Goal: Check status: Check status

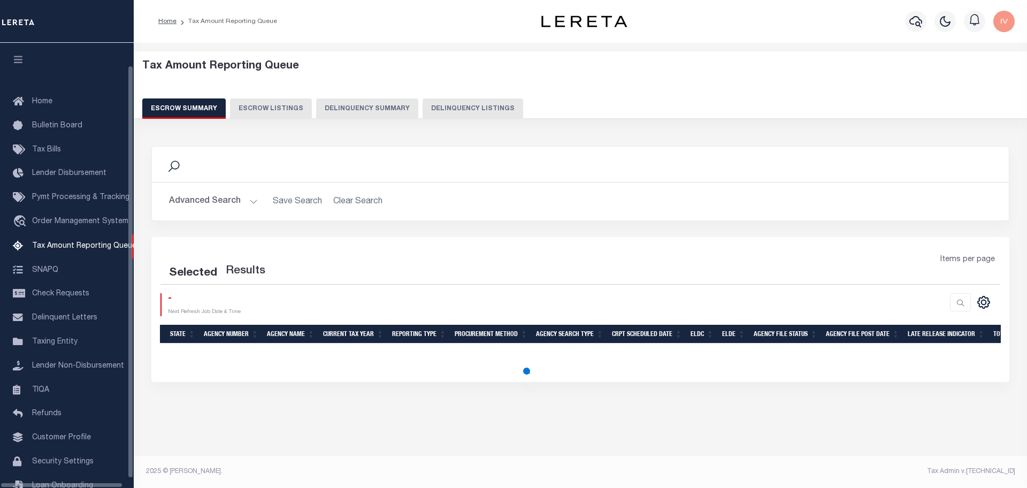
select select "100"
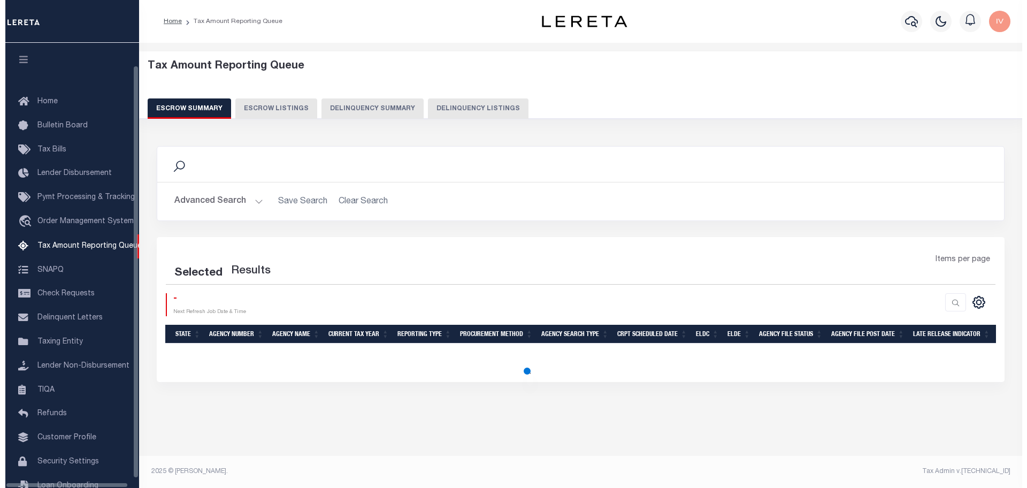
scroll to position [33, 0]
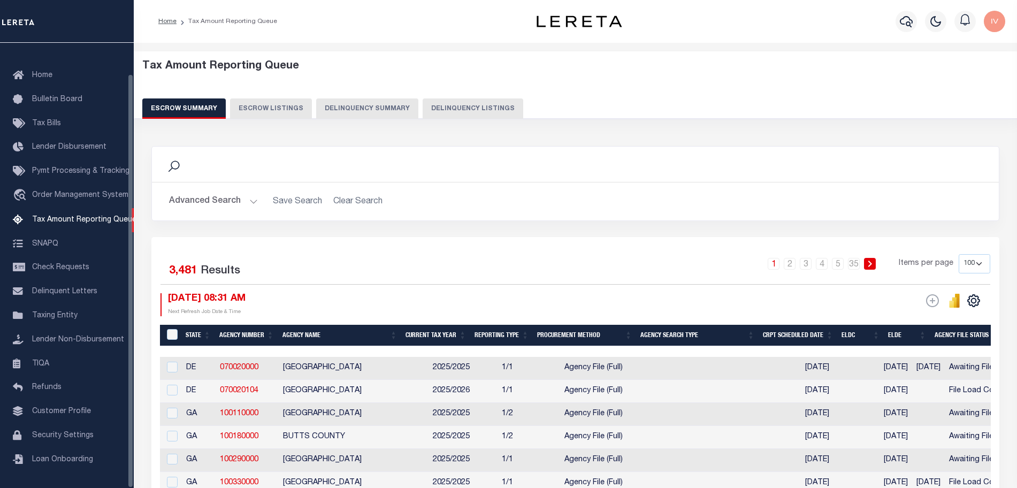
click at [357, 102] on button "Delinquency Summary" at bounding box center [367, 108] width 102 height 20
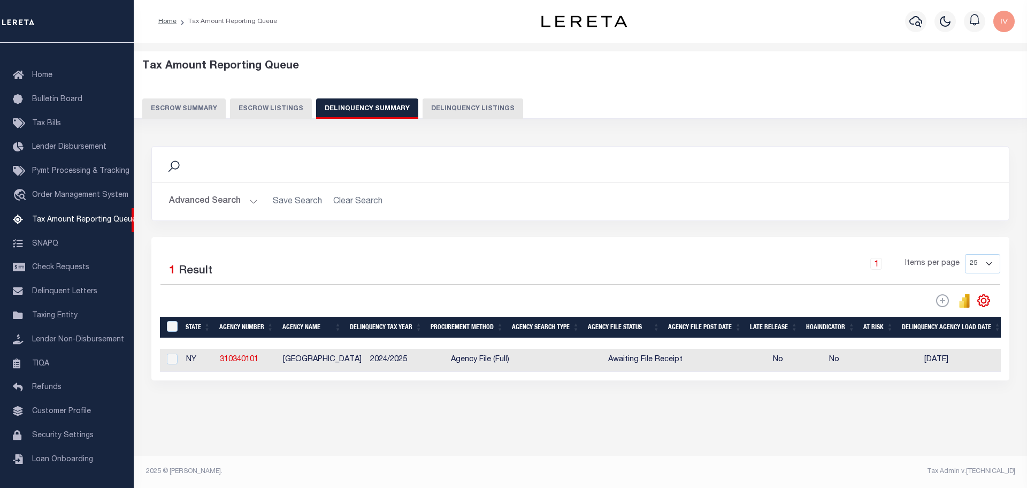
click at [252, 202] on button "Advanced Search" at bounding box center [213, 201] width 89 height 21
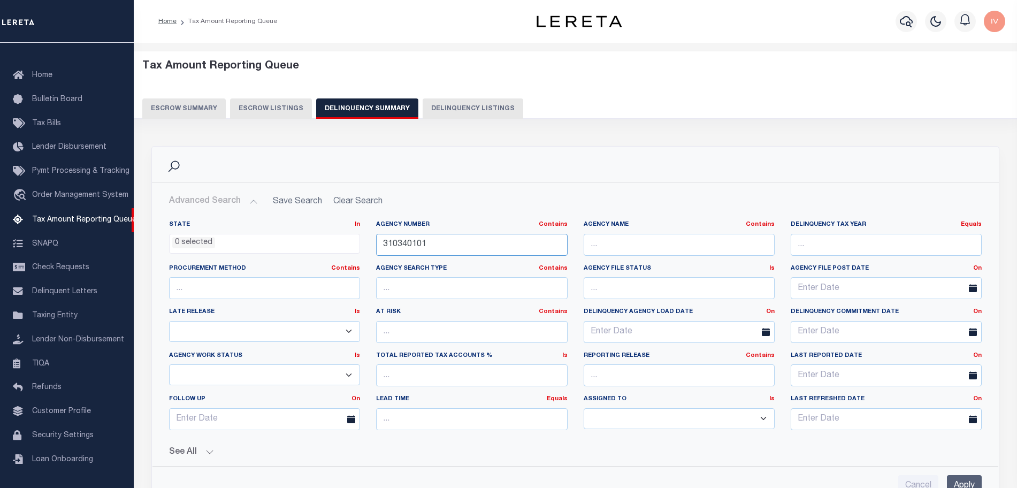
click at [491, 245] on input "310340101" at bounding box center [471, 245] width 191 height 22
paste input "3119270826"
click at [968, 479] on input "Apply" at bounding box center [964, 486] width 35 height 22
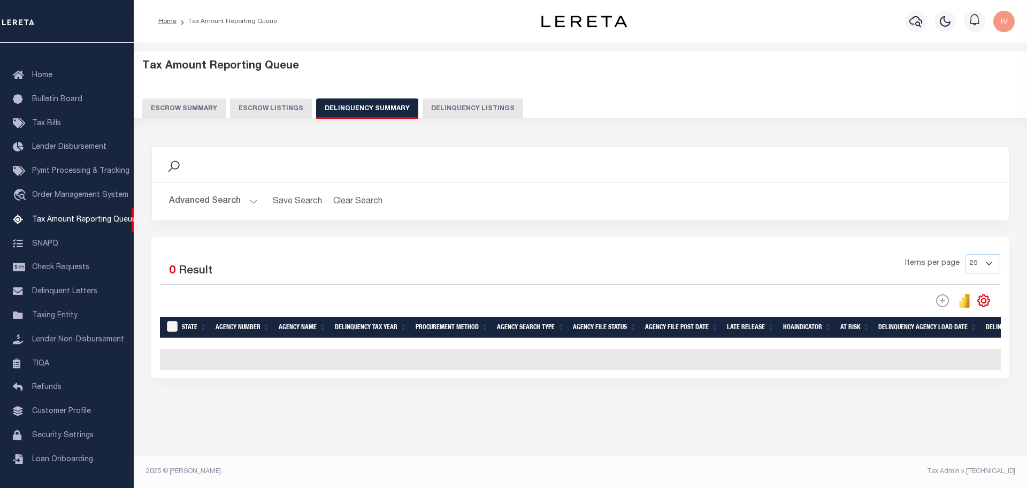
click at [238, 195] on button "Advanced Search" at bounding box center [213, 201] width 89 height 21
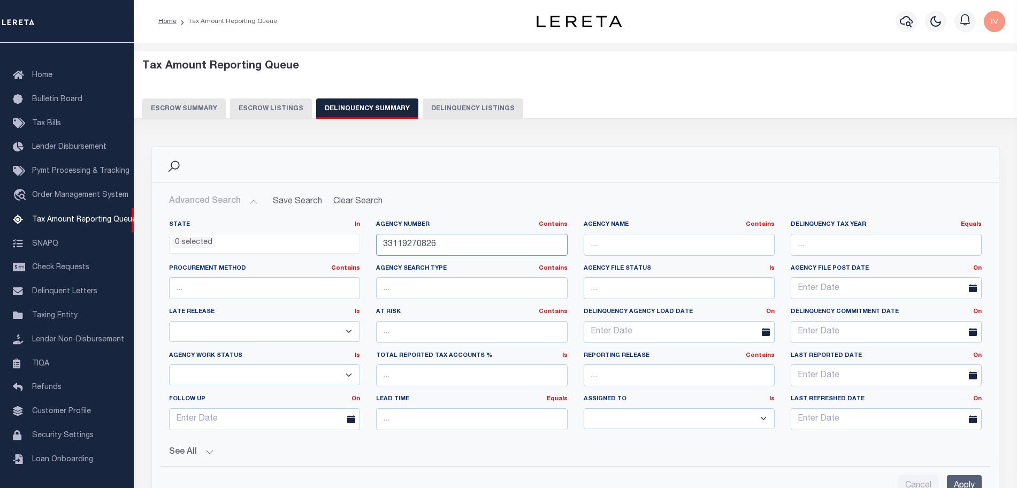
click at [385, 236] on input "33119270826" at bounding box center [471, 245] width 191 height 22
paste input "040370000"
type input "040370000"
click at [966, 478] on input "Apply" at bounding box center [964, 486] width 35 height 22
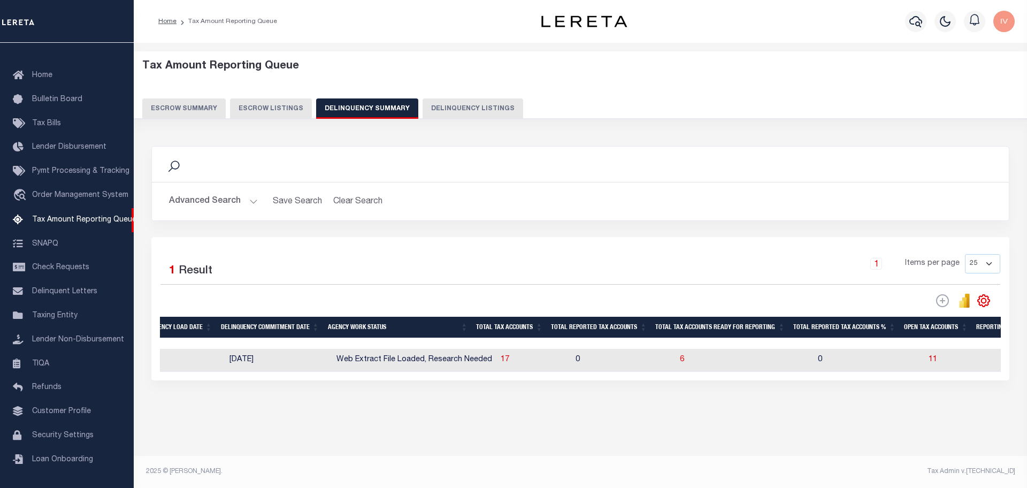
scroll to position [0, 0]
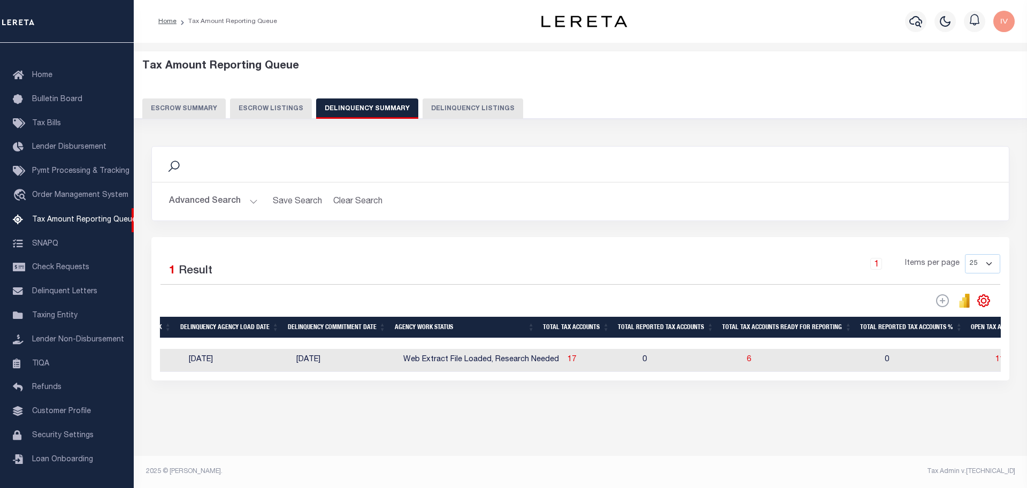
click at [937, 391] on div "Data sync process is currently running, you may face some response delays. Sear…" at bounding box center [580, 273] width 873 height 277
click at [568, 360] on span "17" at bounding box center [572, 359] width 9 height 7
select select "100"
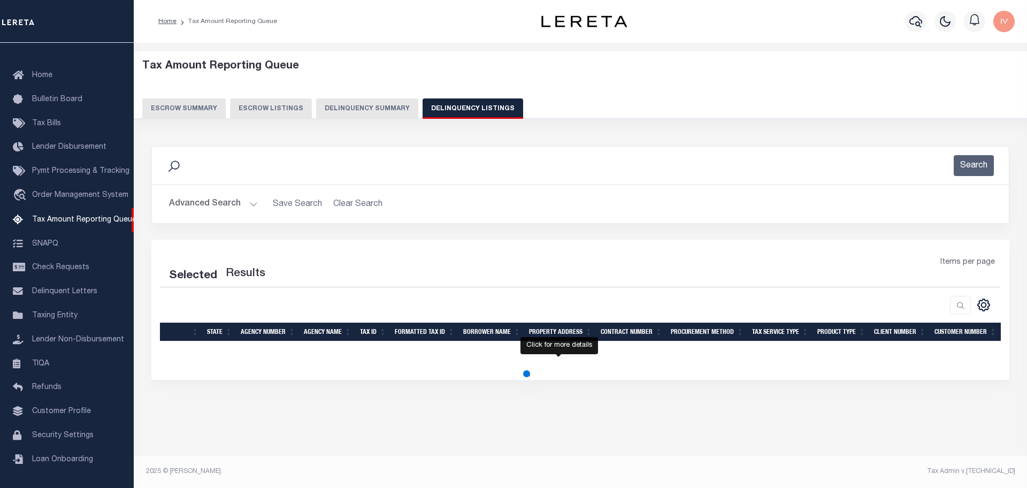
select select "100"
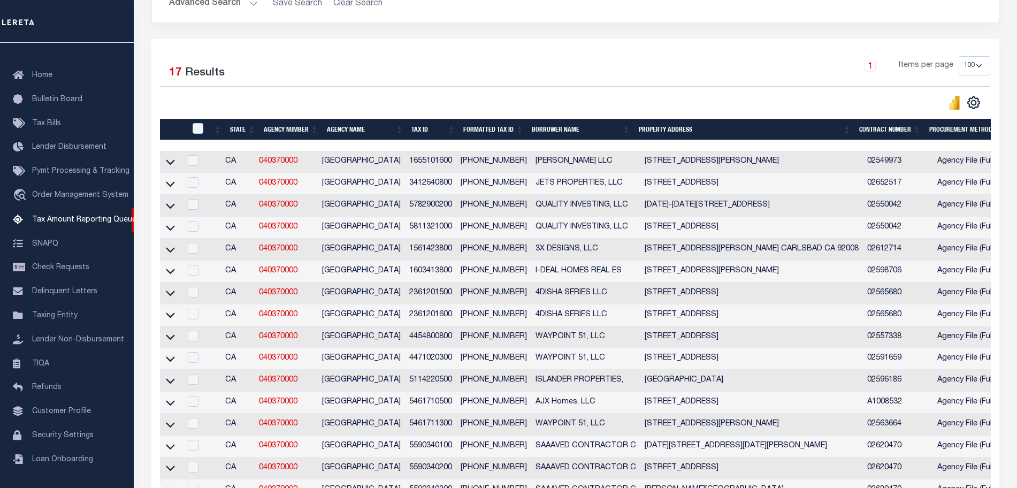
scroll to position [268, 0]
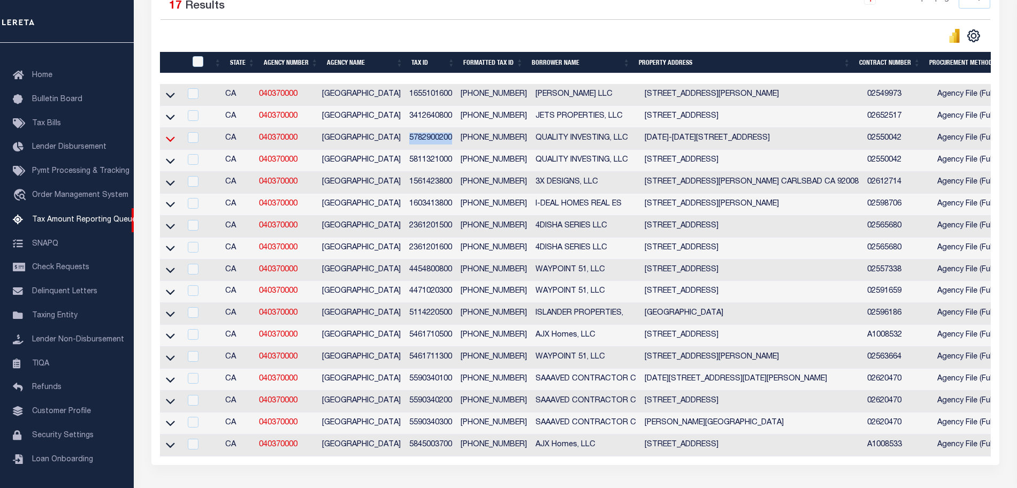
click at [171, 142] on icon at bounding box center [170, 138] width 9 height 11
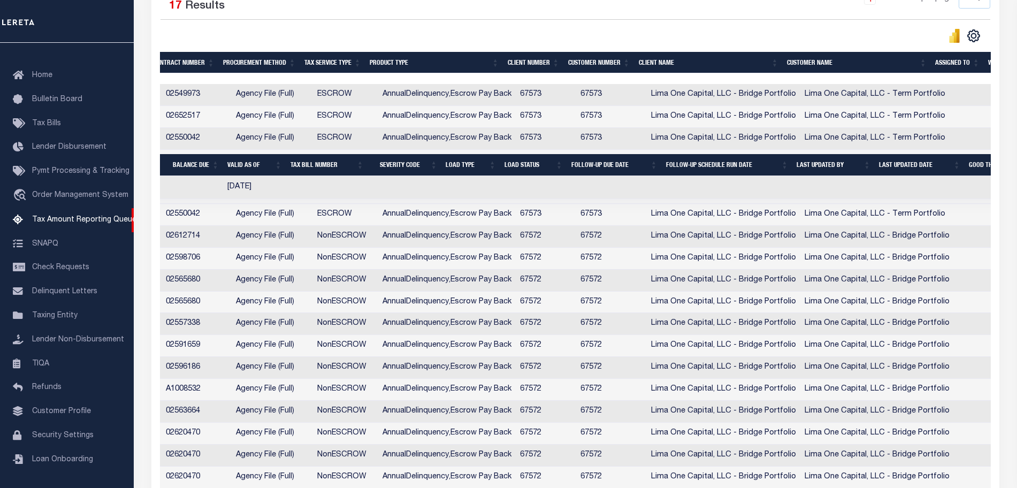
scroll to position [0, 501]
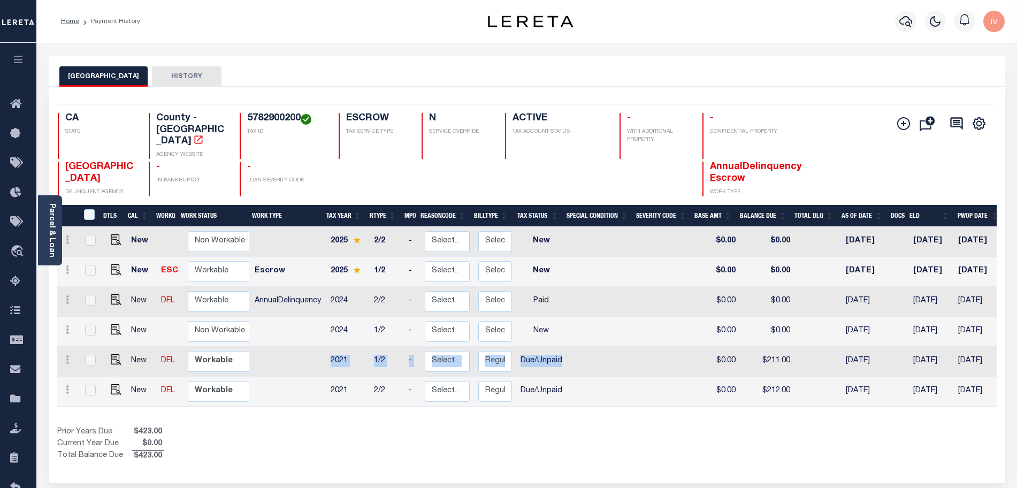
drag, startPoint x: 590, startPoint y: 348, endPoint x: 328, endPoint y: 347, distance: 261.6
click at [328, 347] on tr "New DEL Non Workable Workable 2021 1/2 - Select... Payment Reversal Taxable Val…" at bounding box center [599, 362] width 1085 height 30
click at [494, 351] on select "Select... Regular Delinquent Supplemental Corrected/Adjusted Bill - Re-Report C…" at bounding box center [495, 361] width 34 height 21
checkbox input "true"
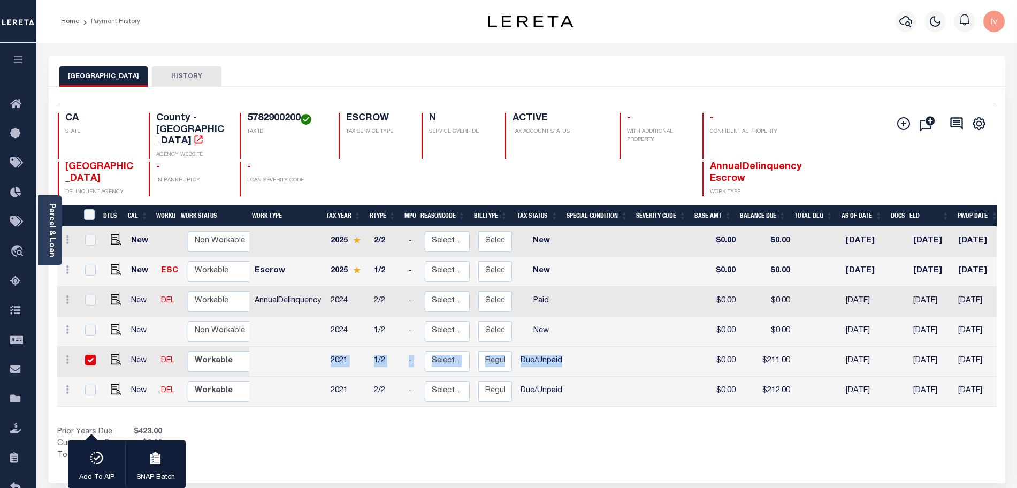
click at [595, 476] on div "SAN DIEGO COUNTY HISTORY 1 Selected 6 1" at bounding box center [527, 363] width 973 height 615
click at [495, 351] on select "Select... Regular Delinquent Supplemental Corrected/Adjusted Bill - Re-Report C…" at bounding box center [495, 361] width 34 height 21
checkbox input "false"
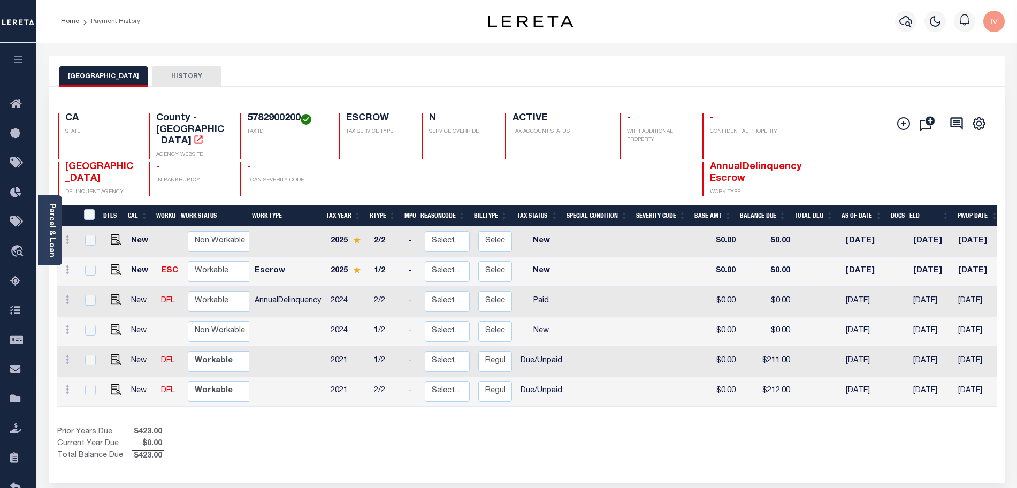
click at [414, 428] on div "Prior Years Due $423.00 Current Year Due $0.00 Total Balance Due $423.00" at bounding box center [292, 444] width 470 height 36
